Goal: Information Seeking & Learning: Learn about a topic

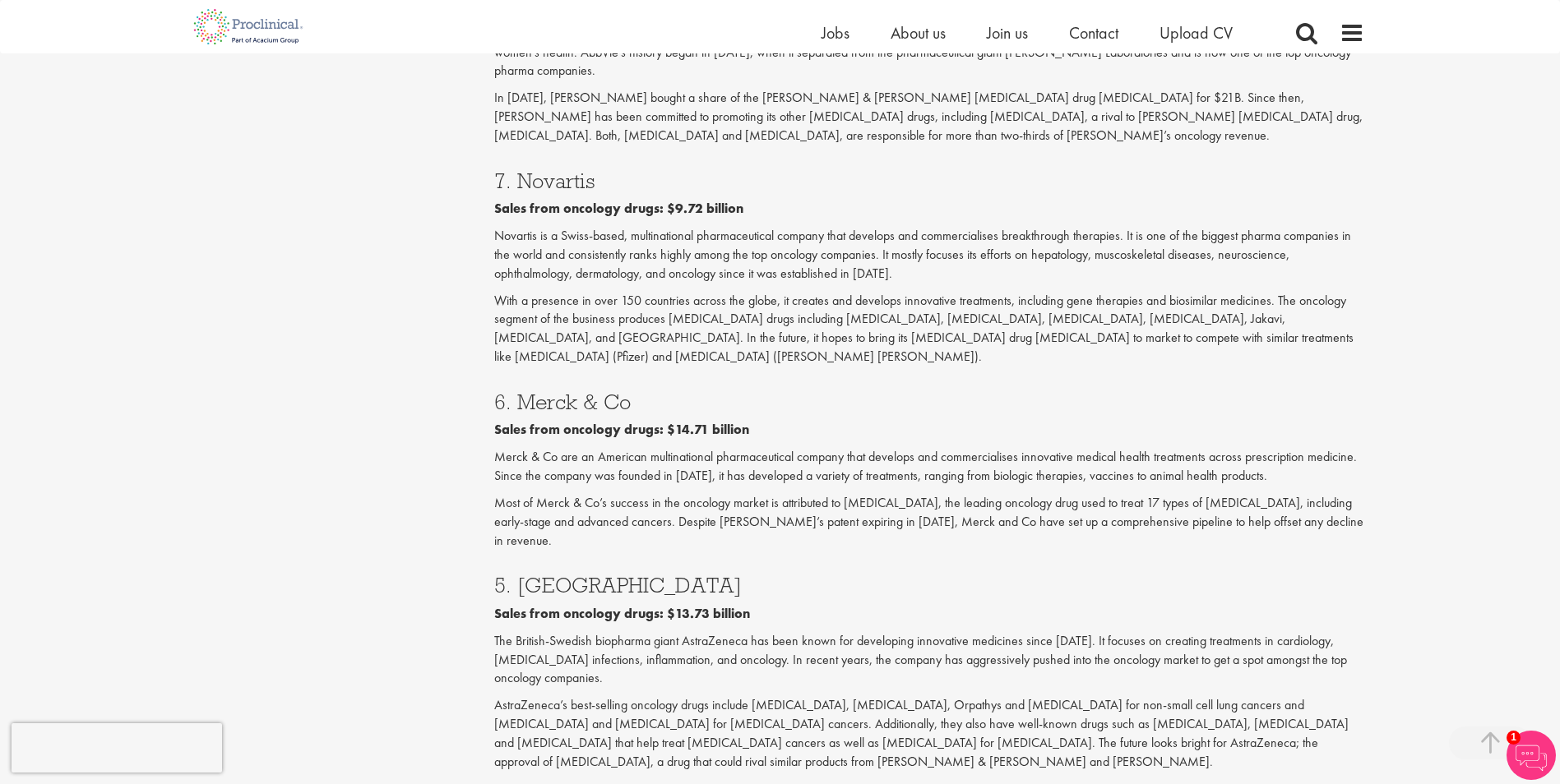
scroll to position [1694, 0]
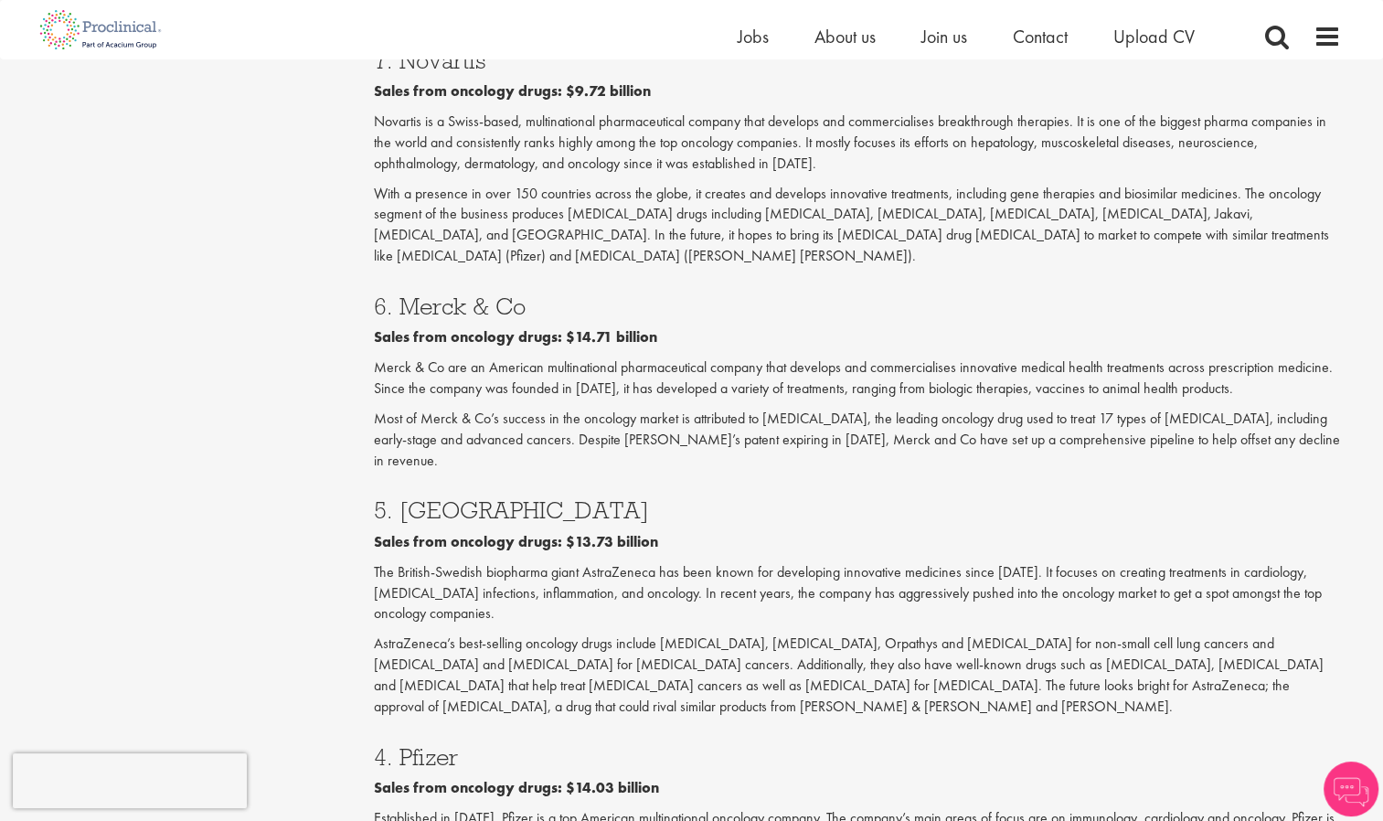
scroll to position [2003, 0]
